Goal: Transaction & Acquisition: Purchase product/service

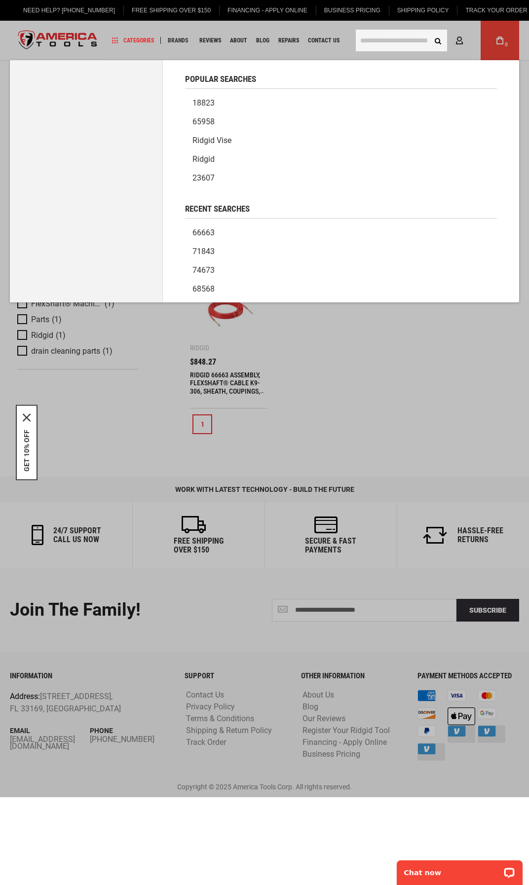
click at [376, 36] on input "text" at bounding box center [401, 41] width 91 height 22
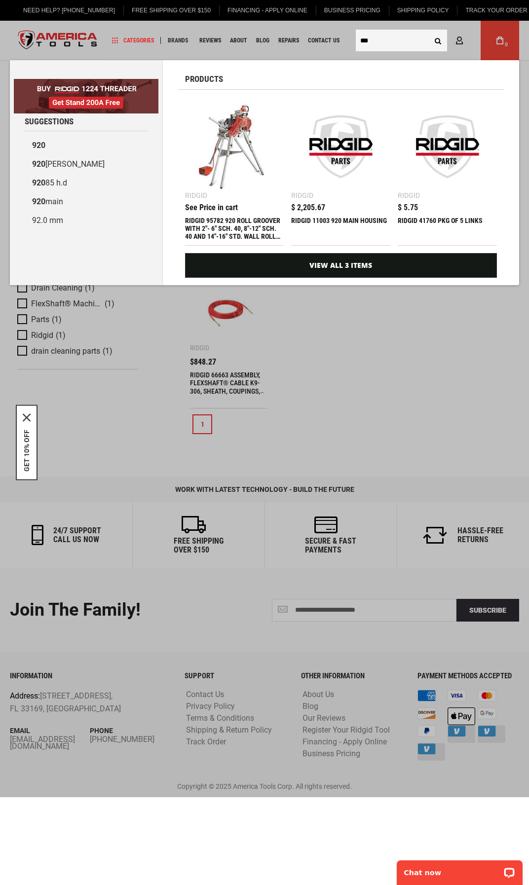
type input "***"
click at [231, 151] on img at bounding box center [234, 146] width 89 height 89
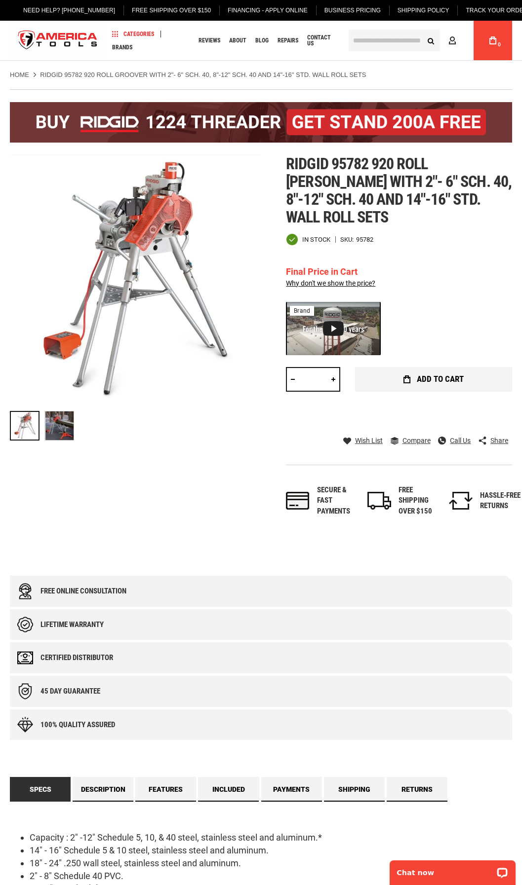
click at [426, 375] on span "Add to Cart" at bounding box center [440, 379] width 47 height 8
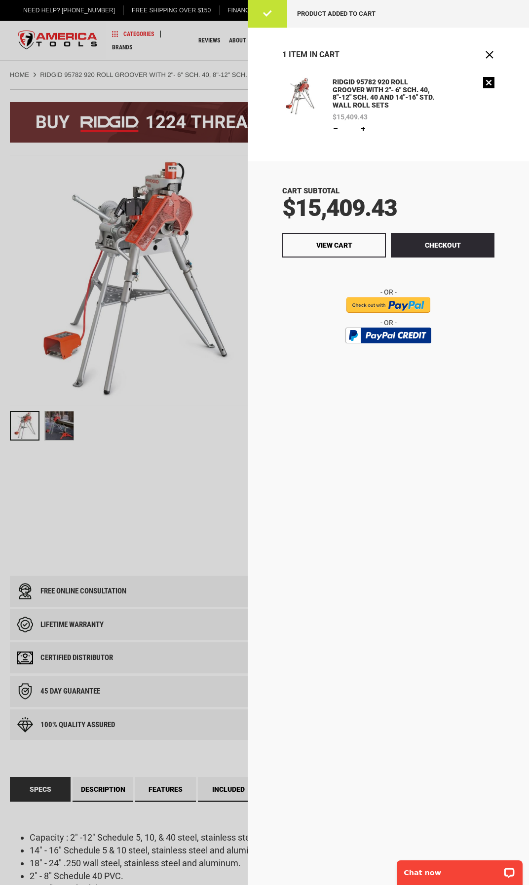
click at [485, 86] on link "Remove" at bounding box center [488, 82] width 11 height 11
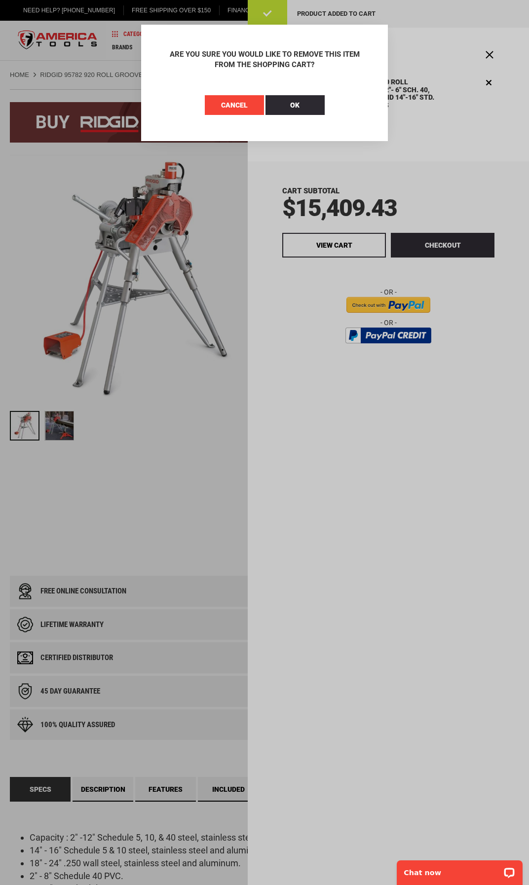
click at [231, 103] on span "Cancel" at bounding box center [234, 105] width 27 height 8
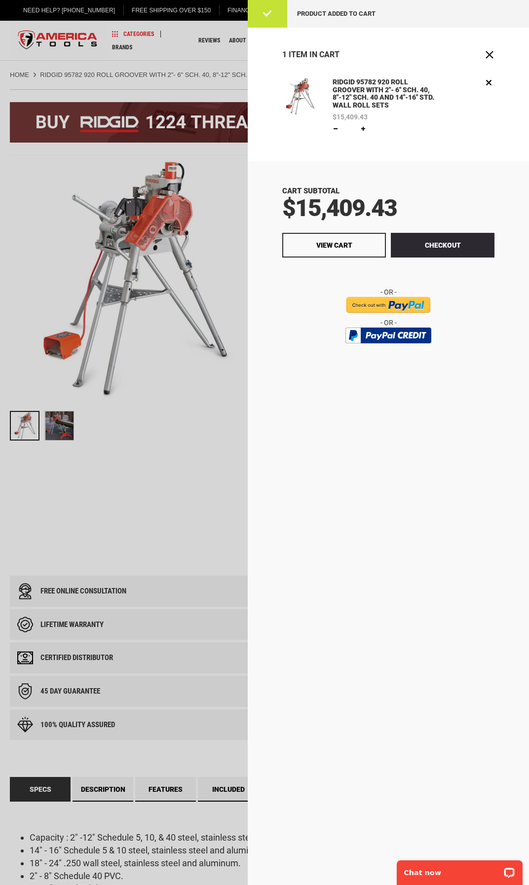
click at [217, 167] on div at bounding box center [264, 442] width 529 height 885
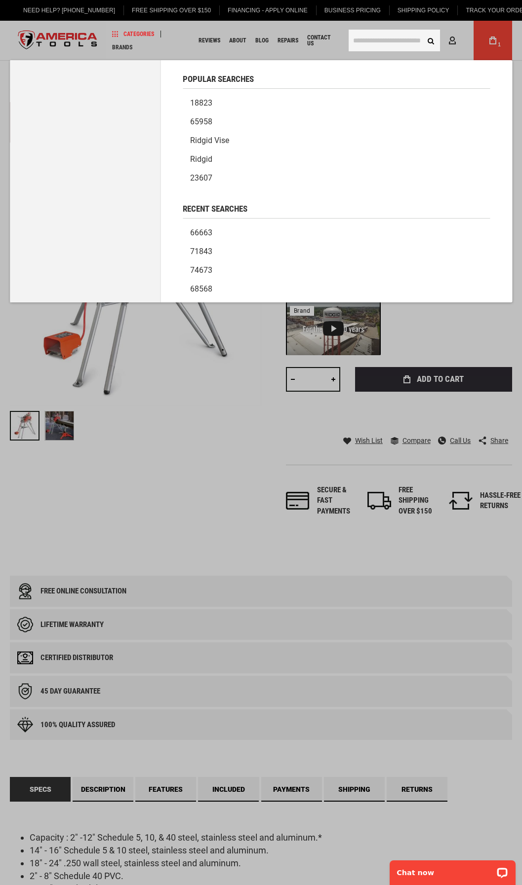
click at [363, 41] on input "text" at bounding box center [393, 41] width 91 height 22
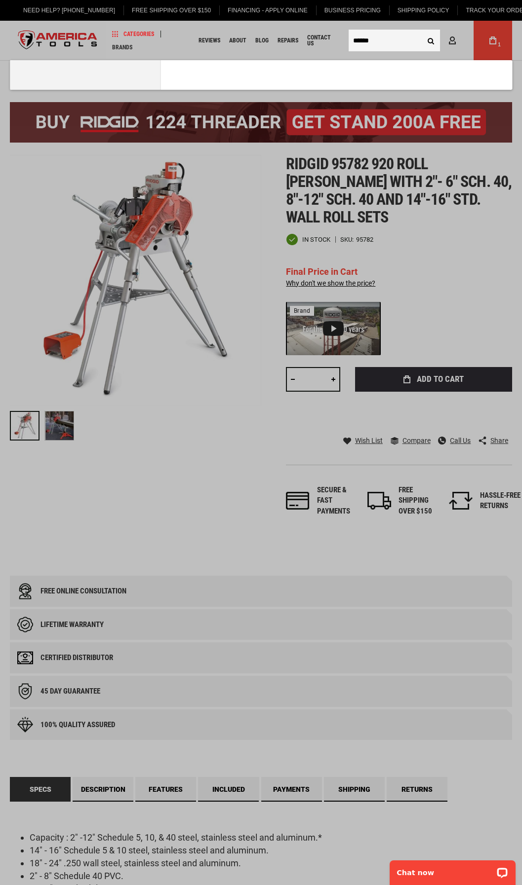
type input "******"
click at [421, 31] on button "Search" at bounding box center [430, 40] width 19 height 19
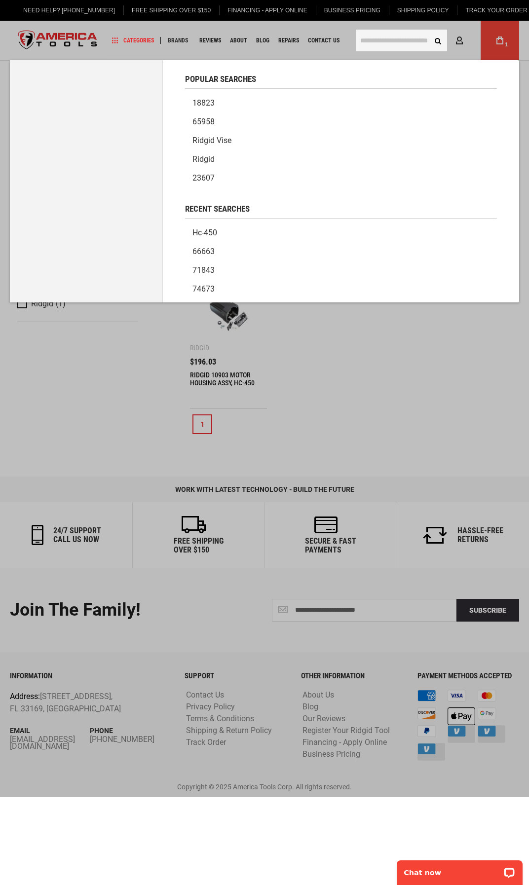
click at [378, 40] on input "text" at bounding box center [401, 41] width 91 height 22
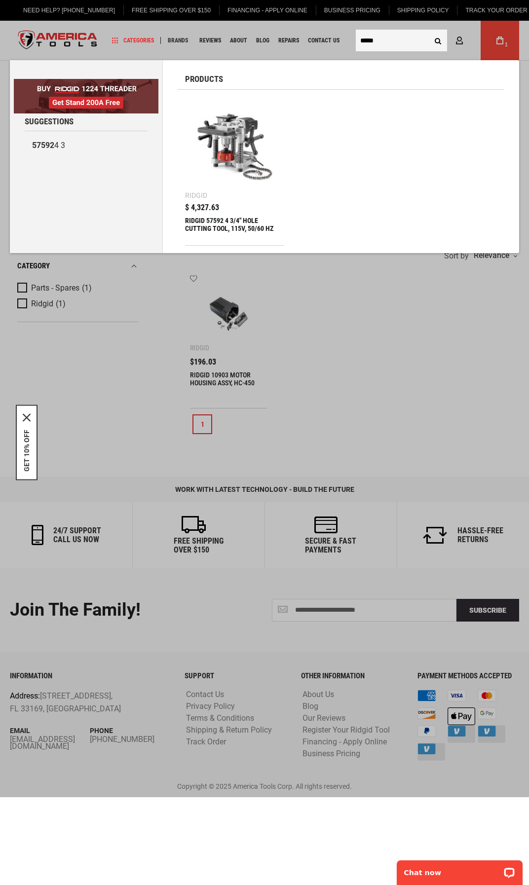
type input "*****"
click at [253, 141] on img at bounding box center [234, 146] width 89 height 89
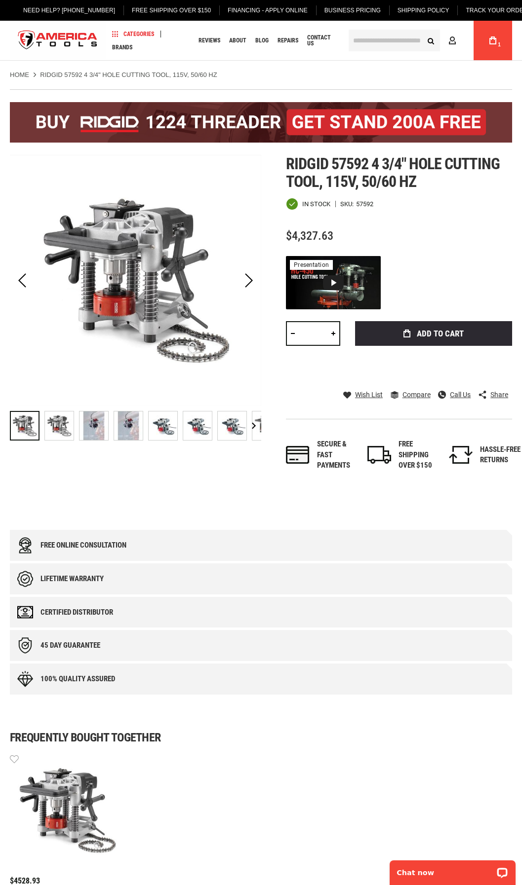
click at [54, 425] on img at bounding box center [59, 426] width 29 height 29
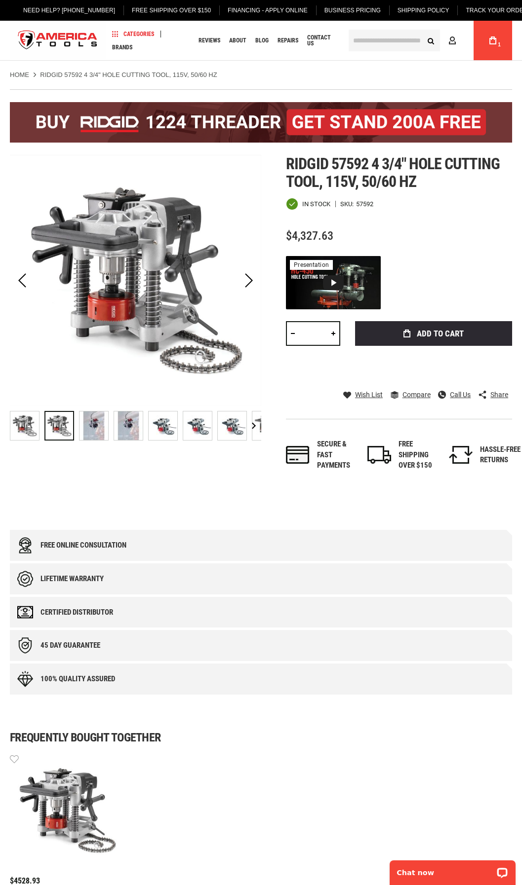
click at [102, 427] on img at bounding box center [93, 426] width 29 height 29
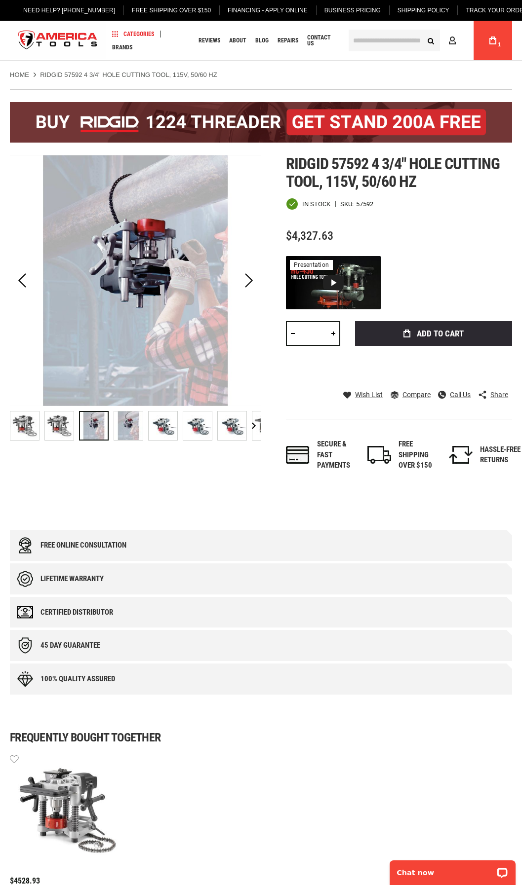
click at [114, 426] on img at bounding box center [128, 426] width 29 height 29
click at [159, 428] on img at bounding box center [163, 426] width 29 height 29
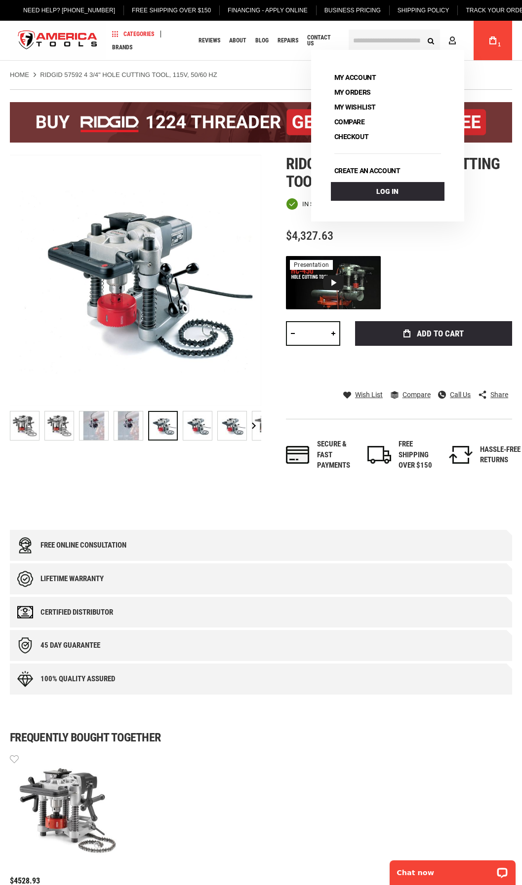
click at [492, 42] on icon at bounding box center [492, 41] width 7 height 8
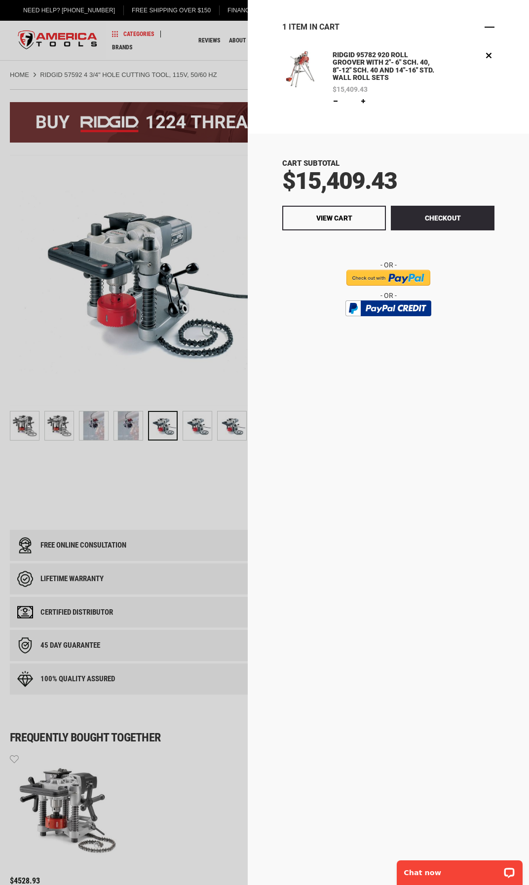
click at [491, 28] on span "Close" at bounding box center [490, 27] width 10 height 10
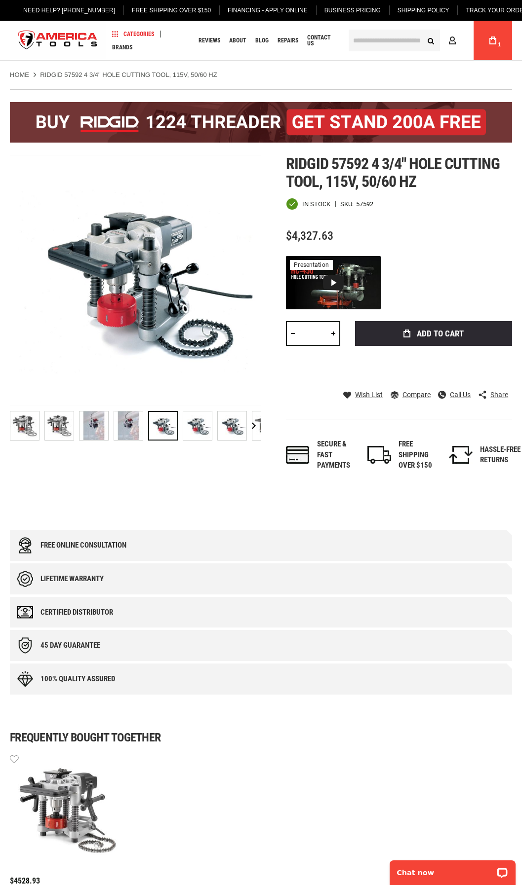
click at [363, 43] on input "text" at bounding box center [393, 41] width 91 height 22
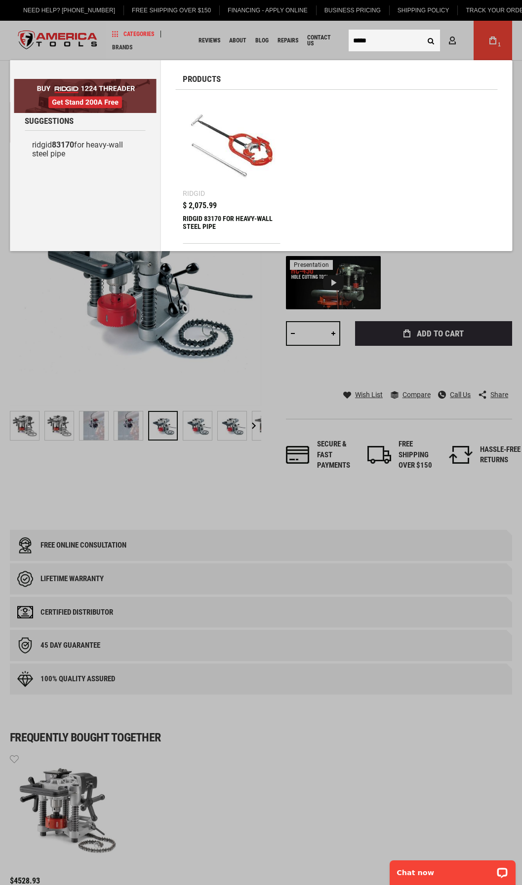
type input "*****"
click at [260, 152] on img at bounding box center [231, 145] width 87 height 87
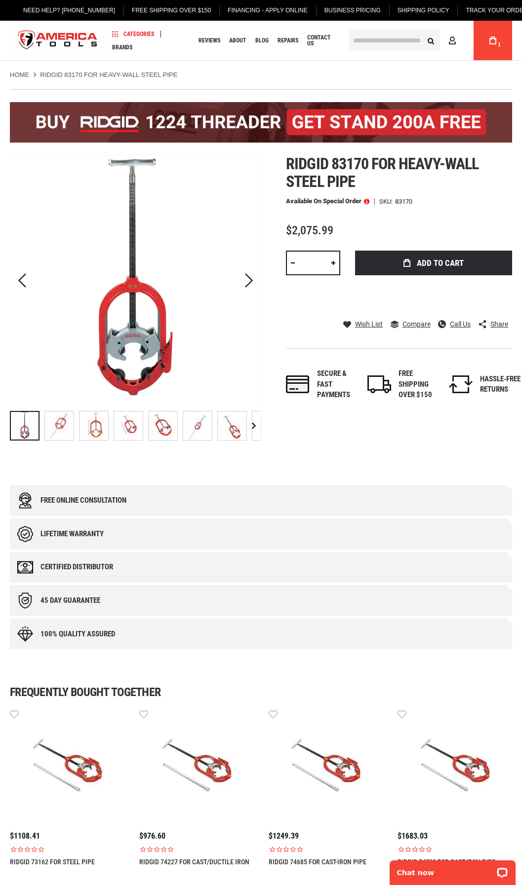
click at [63, 428] on img "RIDGID 83170 FOR HEAVY-WALL STEEL PIPE" at bounding box center [59, 426] width 29 height 29
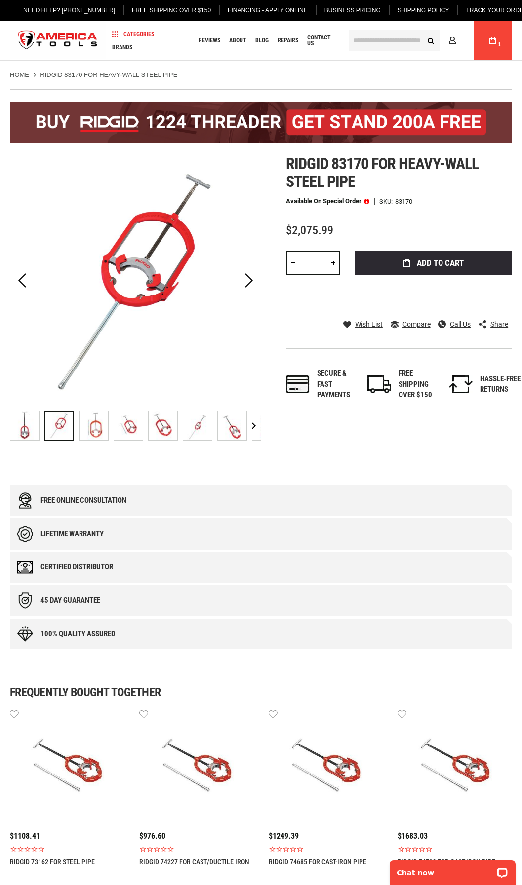
click at [125, 431] on img "RIDGID 83170 FOR HEAVY-WALL STEEL PIPE" at bounding box center [128, 426] width 29 height 29
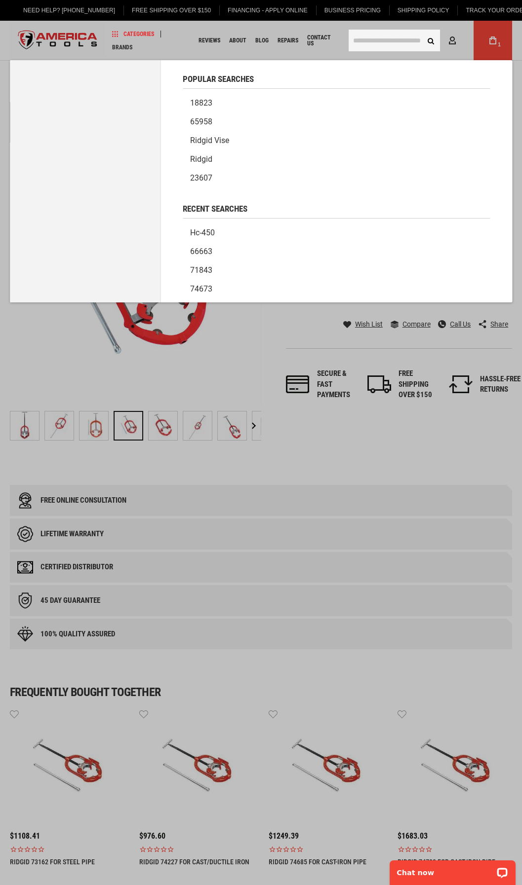
click at [365, 38] on input "text" at bounding box center [393, 41] width 91 height 22
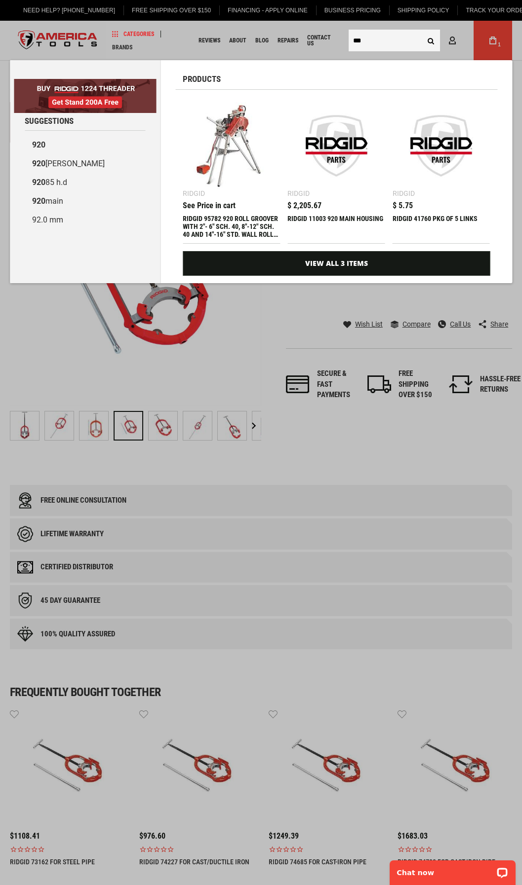
type input "***"
click at [421, 31] on button "Search" at bounding box center [430, 40] width 19 height 19
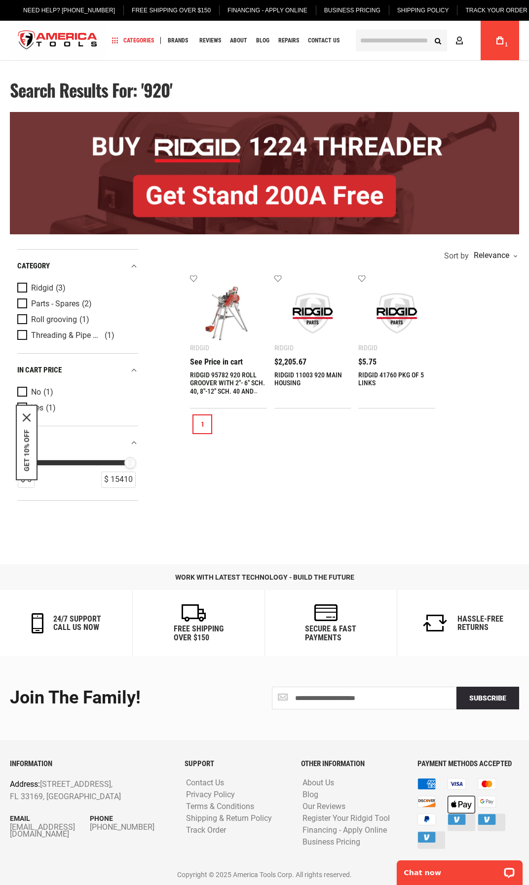
click at [217, 371] on link "RIDGID 95782 920 ROLL GROOVER WITH 2"- 6" SCH. 40, 8"-12" SCH. 40 AND 14"-16" S…" at bounding box center [227, 391] width 75 height 41
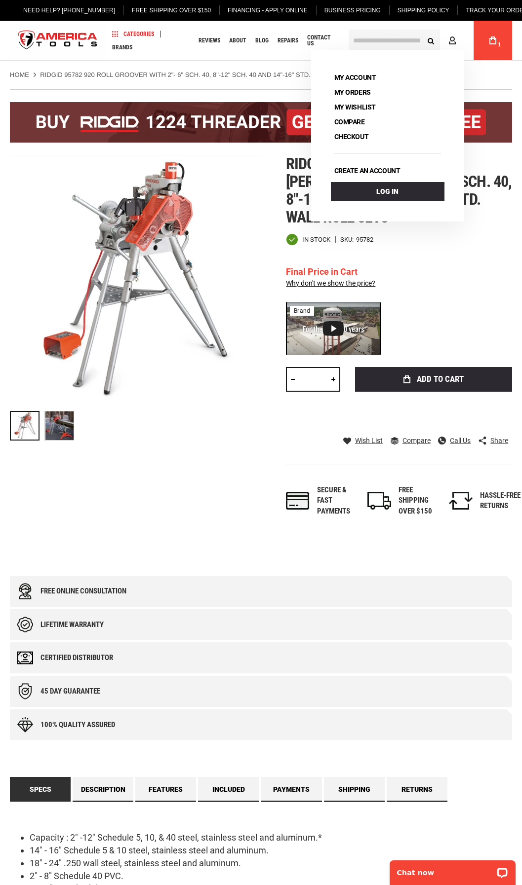
click at [493, 42] on icon at bounding box center [492, 41] width 7 height 8
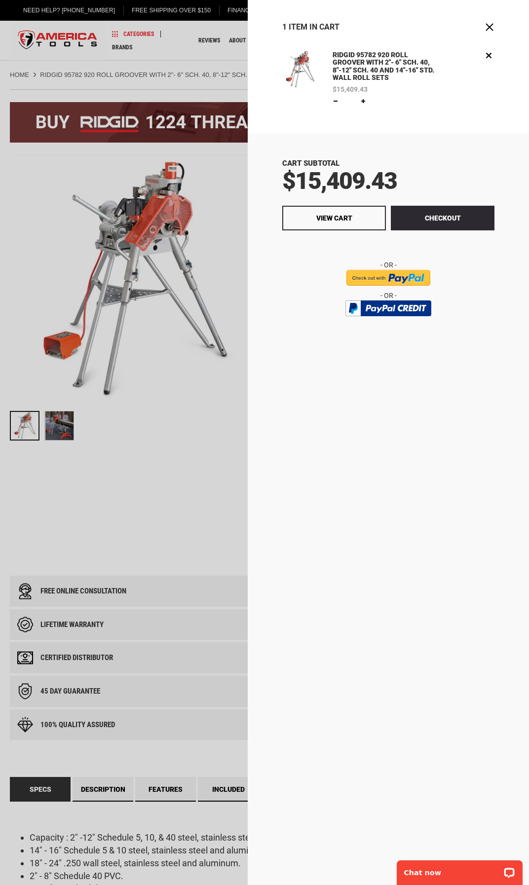
click at [314, 373] on div "Cart Subtotal $15,409.43 Checkout View Cart" at bounding box center [388, 510] width 281 height 752
